Goal: Task Accomplishment & Management: Manage account settings

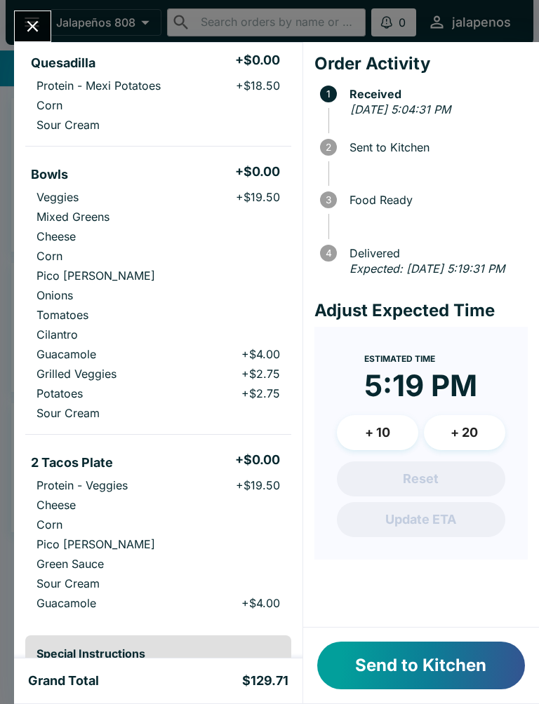
scroll to position [381, 0]
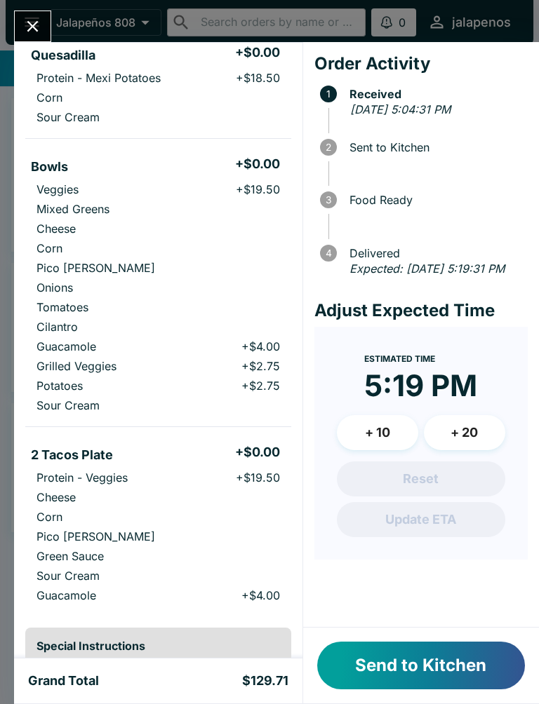
click at [425, 658] on button "Send to Kitchen" at bounding box center [421, 666] width 208 height 48
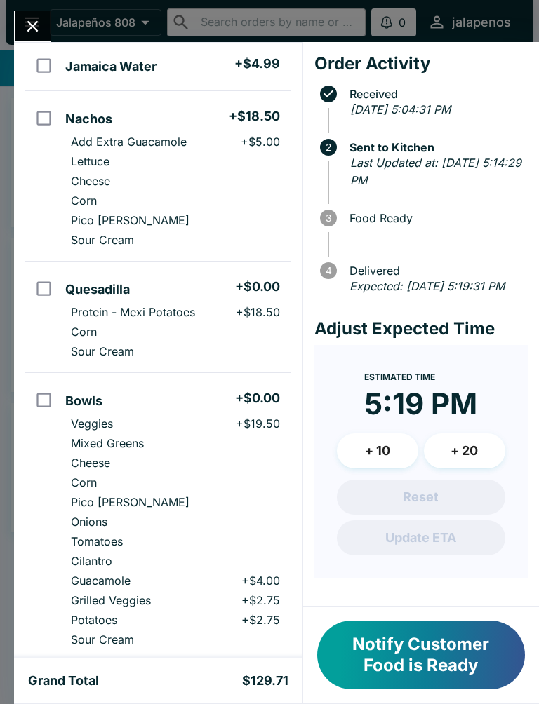
scroll to position [149, 0]
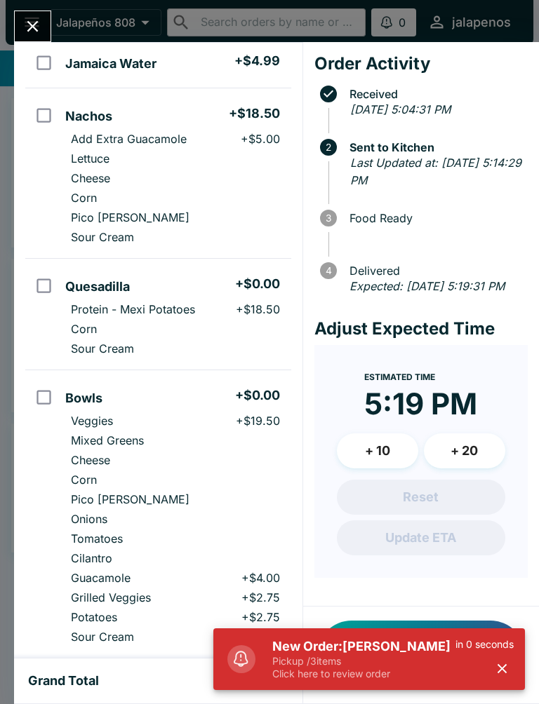
click at [318, 640] on h5 "New Order: [PERSON_NAME]" at bounding box center [363, 646] width 183 height 17
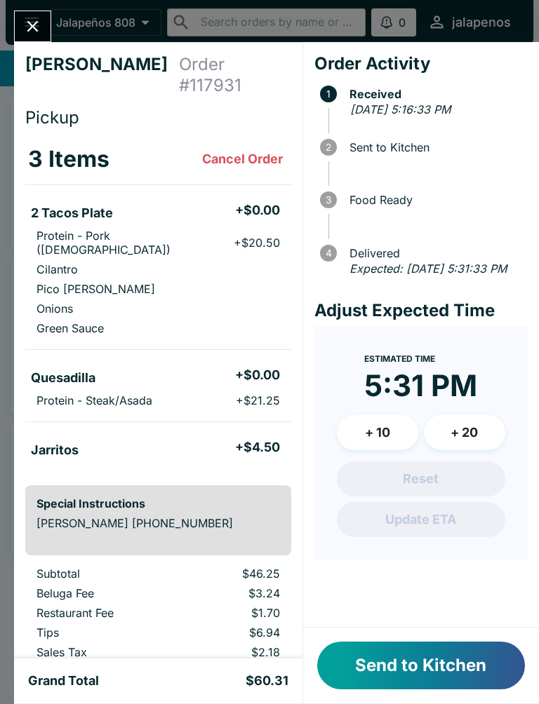
click at [398, 689] on button "Send to Kitchen" at bounding box center [421, 666] width 208 height 48
click at [379, 642] on button "Send to Kitchen" at bounding box center [421, 666] width 208 height 48
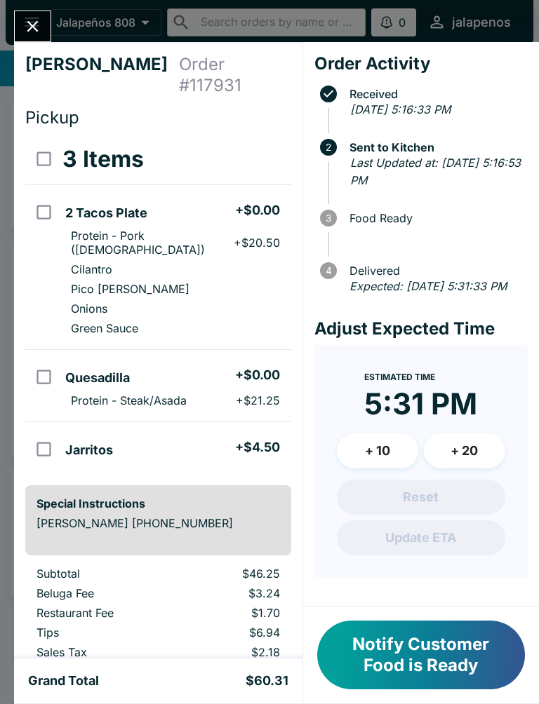
click at [27, 19] on icon "Close" at bounding box center [32, 26] width 19 height 19
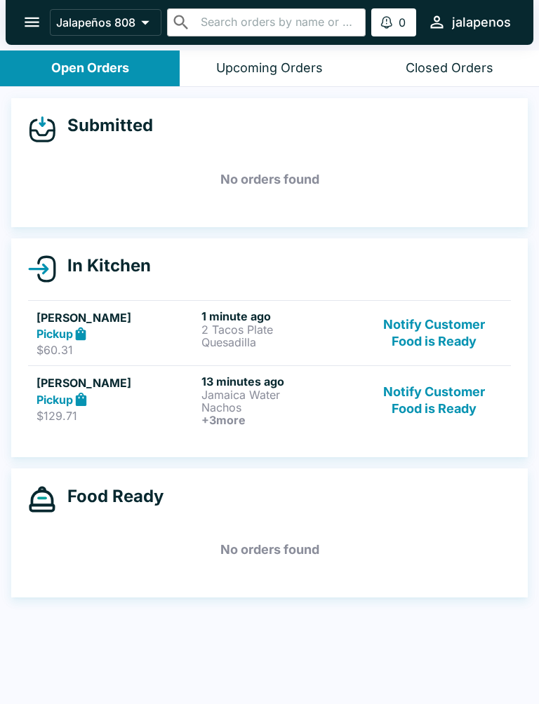
click at [253, 433] on link "[PERSON_NAME] Pickup $129.71 13 minutes ago Jamaica Water Nachos + 3 more Notif…" at bounding box center [269, 399] width 482 height 69
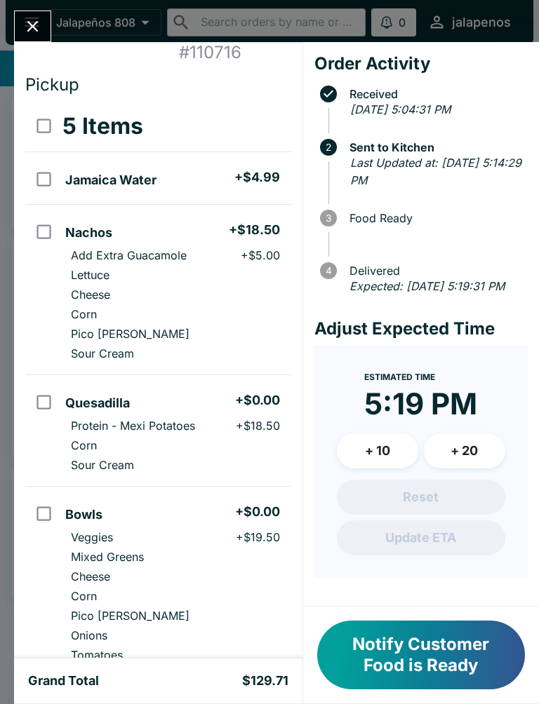
scroll to position [34, 0]
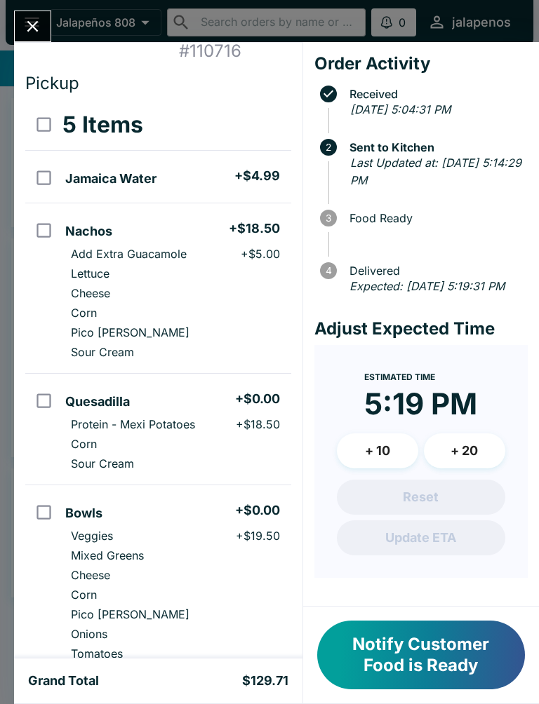
click at [48, 230] on input "orders table" at bounding box center [44, 231] width 32 height 32
click at [54, 219] on input "orders table" at bounding box center [44, 231] width 32 height 32
checkbox input "false"
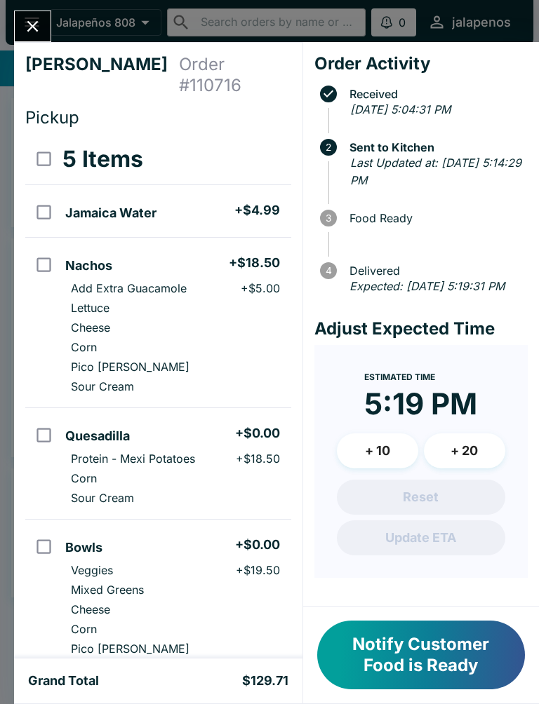
scroll to position [0, 0]
click at [468, 671] on button "Notify Customer Food is Ready" at bounding box center [421, 655] width 208 height 69
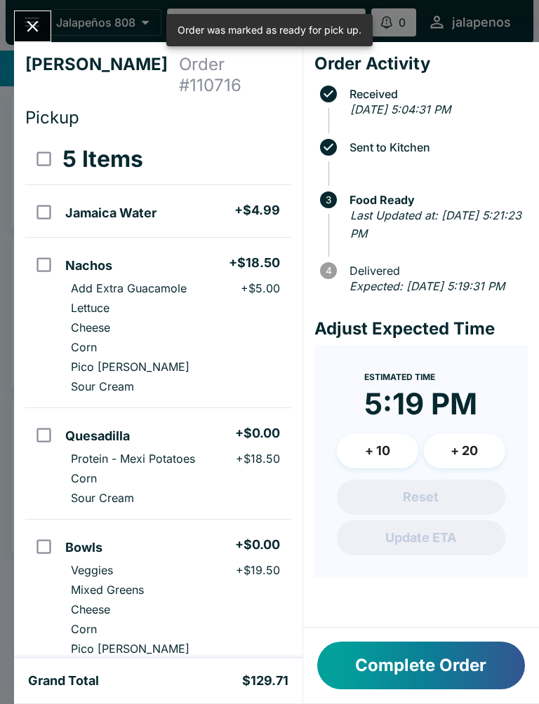
click at [41, 20] on icon "Close" at bounding box center [32, 26] width 19 height 19
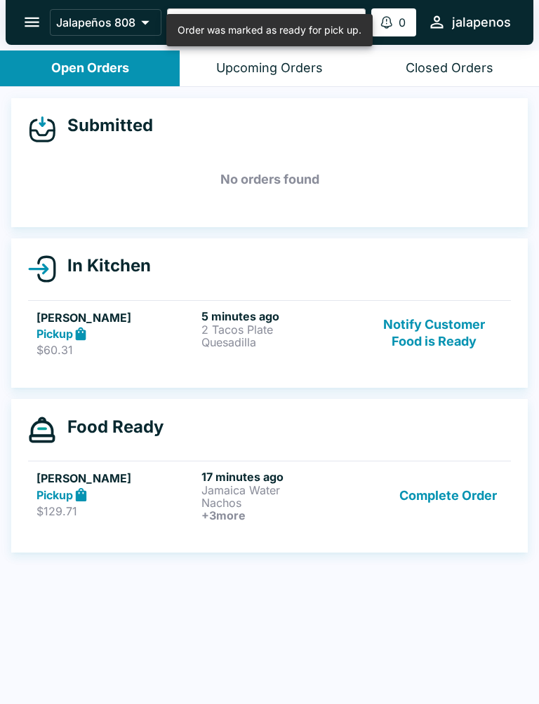
click at [56, 333] on strong "Pickup" at bounding box center [54, 334] width 36 height 14
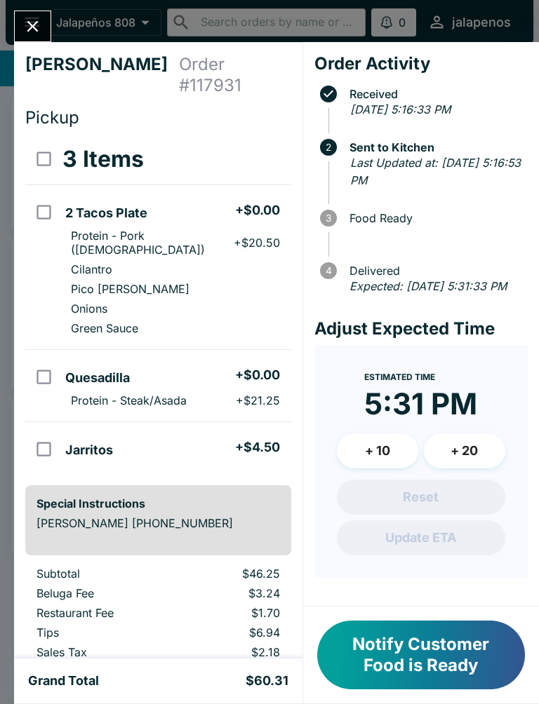
click at [435, 635] on button "Notify Customer Food is Ready" at bounding box center [421, 655] width 208 height 69
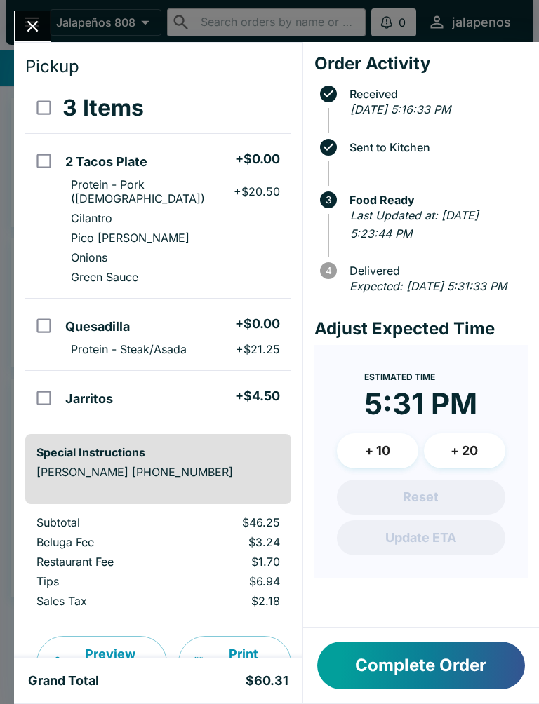
scroll to position [52, 0]
click at [46, 22] on button "Close" at bounding box center [33, 26] width 36 height 30
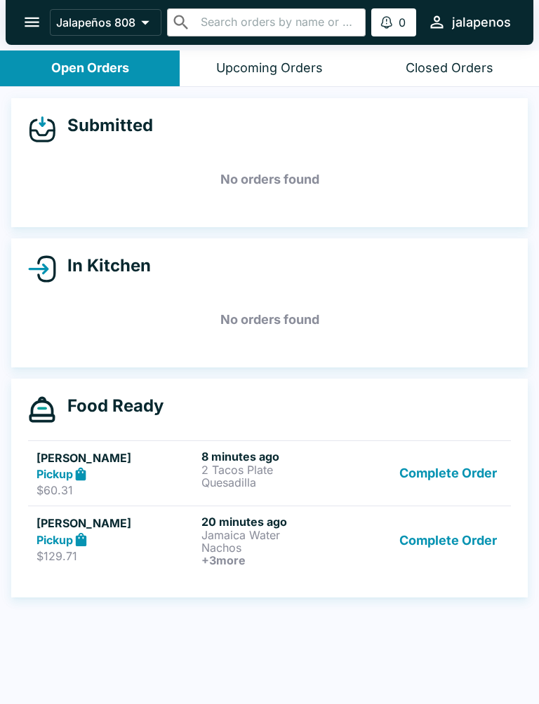
click at [460, 540] on button "Complete Order" at bounding box center [447, 541] width 109 height 52
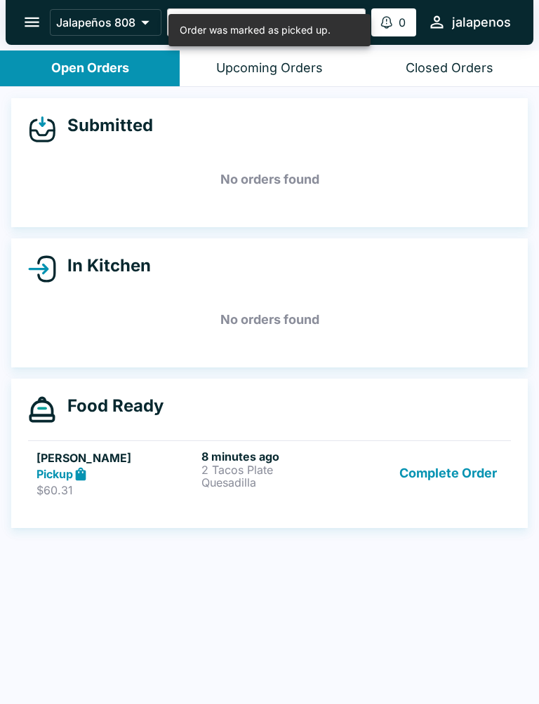
click at [92, 474] on div "Pickup" at bounding box center [115, 474] width 159 height 16
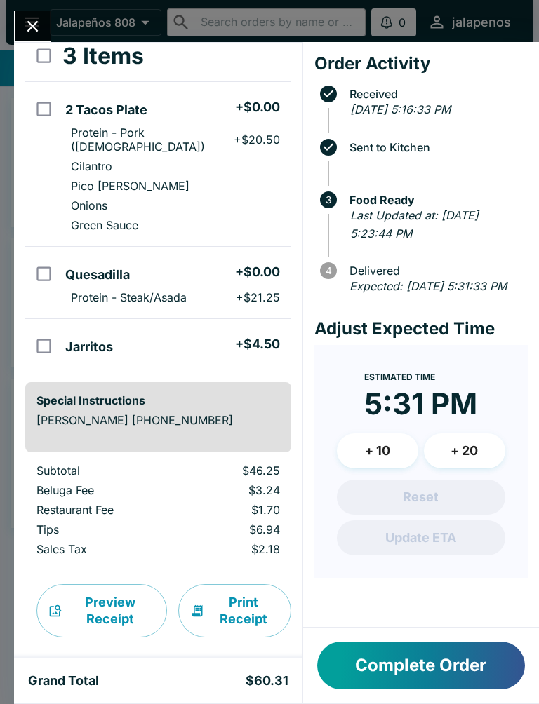
scroll to position [102, 0]
click at [461, 665] on button "Complete Order" at bounding box center [421, 666] width 208 height 48
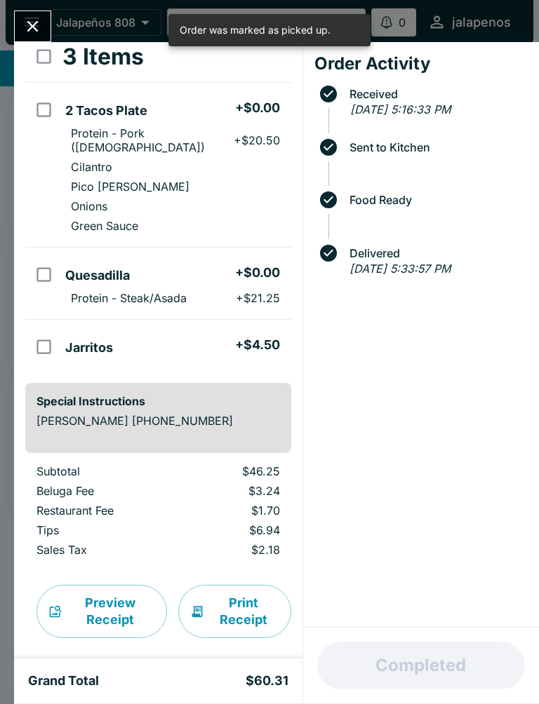
click at [47, 15] on div at bounding box center [32, 27] width 37 height 32
click at [50, 27] on button "Close" at bounding box center [33, 26] width 36 height 30
